Goal: Register for event/course

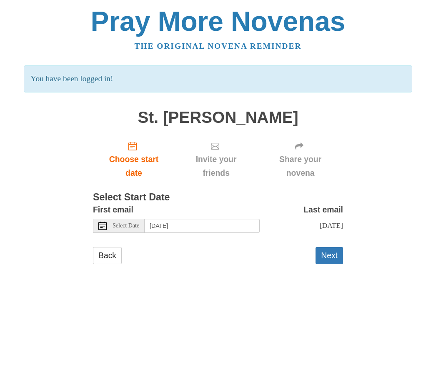
click at [103, 222] on icon at bounding box center [102, 226] width 8 height 8
click at [108, 220] on div "Select Date" at bounding box center [119, 226] width 52 height 14
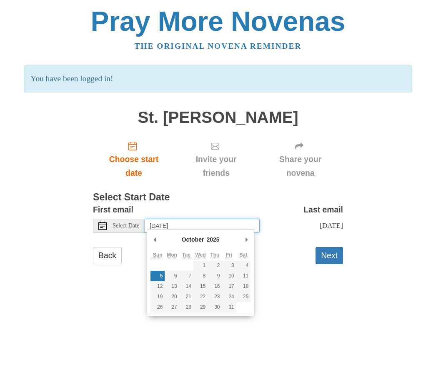
type input "[DATE]"
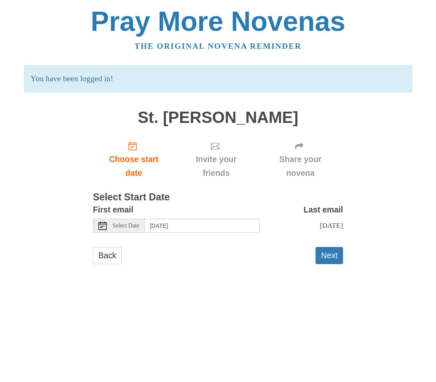
click at [331, 252] on button "Next" at bounding box center [329, 255] width 28 height 17
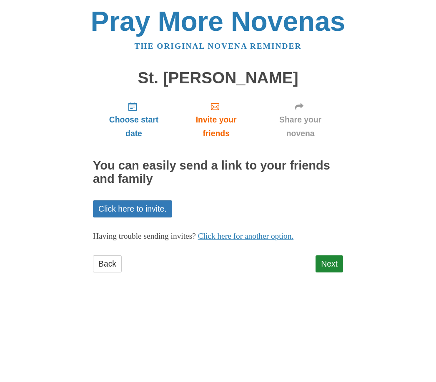
click at [332, 255] on link "Next" at bounding box center [329, 263] width 28 height 17
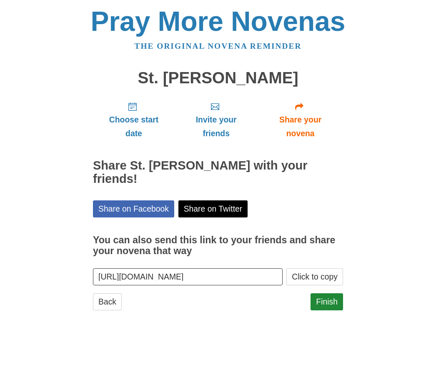
click at [326, 293] on link "Finish" at bounding box center [326, 301] width 33 height 17
